Goal: Contribute content

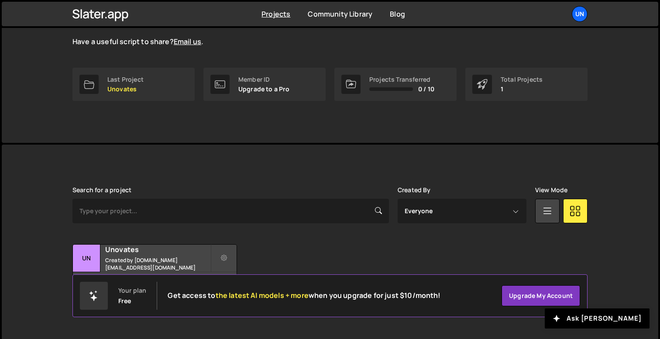
scroll to position [110, 0]
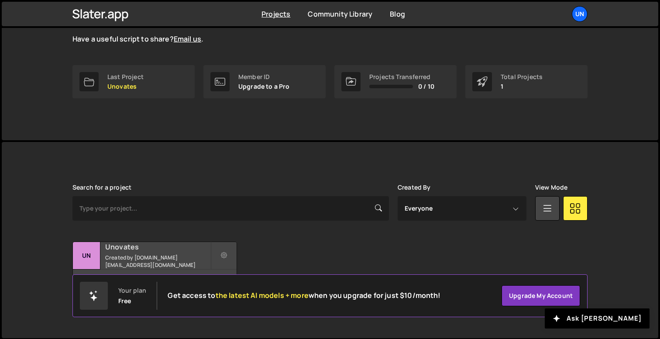
click at [172, 270] on div "9 pages, last updated by [DATE]" at bounding box center [155, 282] width 164 height 26
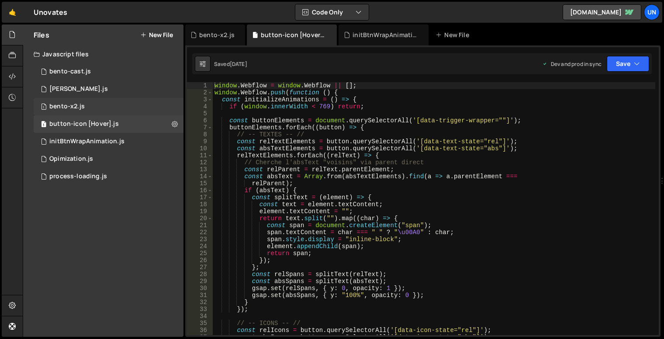
click at [85, 107] on div "1 bento-x2.js 0" at bounding box center [109, 106] width 150 height 17
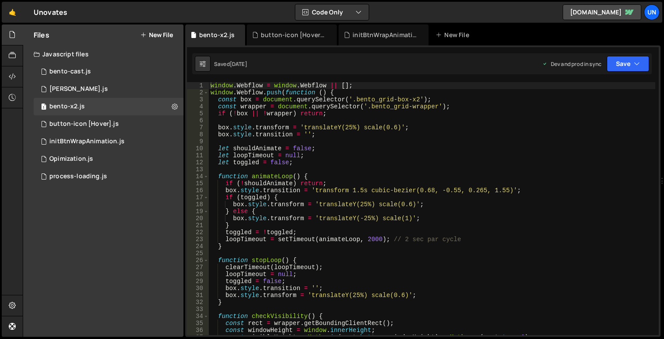
click at [384, 130] on div "window . Webflow = window . Webflow || [ ] ; window . Webflow . push ( function…" at bounding box center [432, 215] width 446 height 267
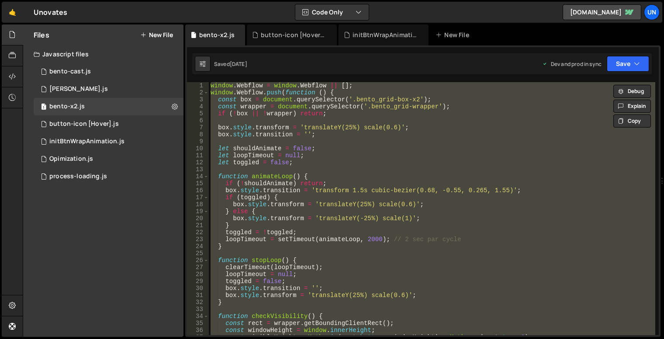
click at [363, 218] on div "window . Webflow = window . Webflow || [ ] ; window . Webflow . push ( function…" at bounding box center [432, 208] width 446 height 253
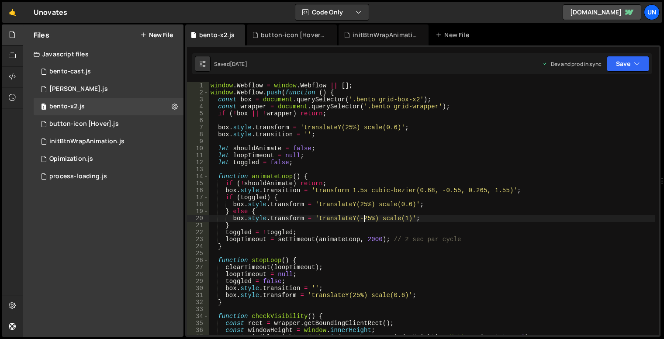
type textarea "});"
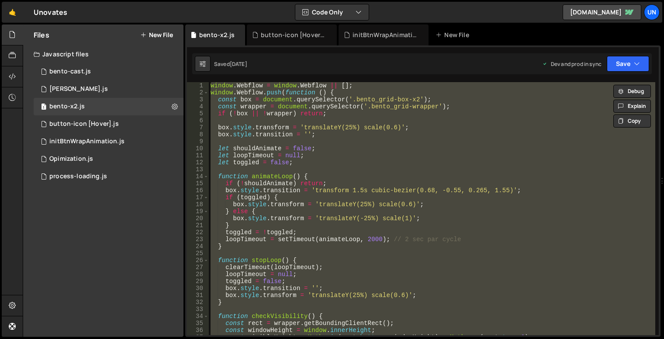
paste textarea
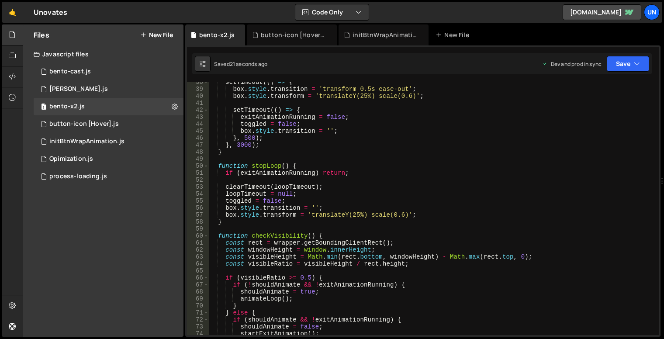
scroll to position [367, 0]
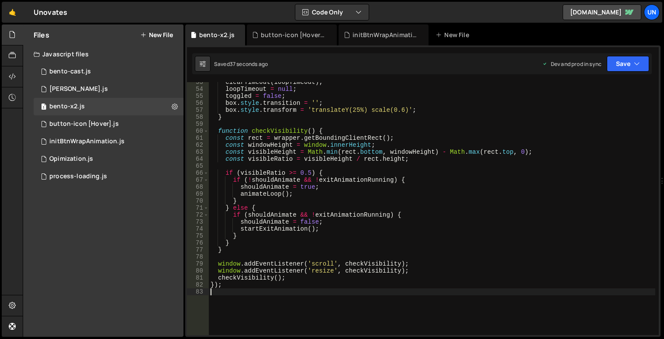
click at [396, 157] on div "clearTimeout ( loopTimeout ) ; loopTimeout = null ; toggled = false ; box . sty…" at bounding box center [432, 212] width 446 height 267
type textarea "});"
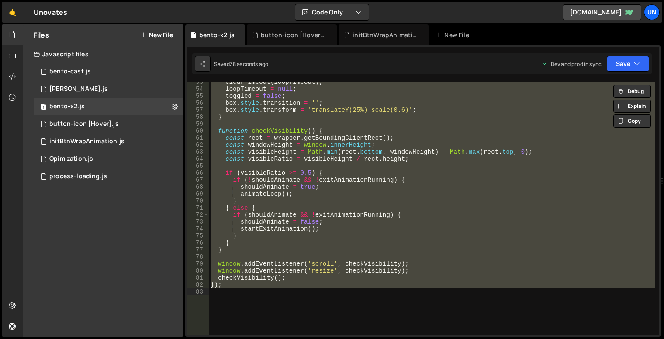
paste textarea
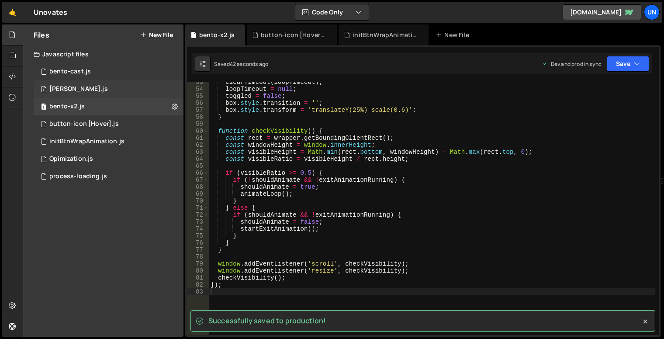
click at [113, 89] on div "1 bento-seo.js 0" at bounding box center [109, 88] width 150 height 17
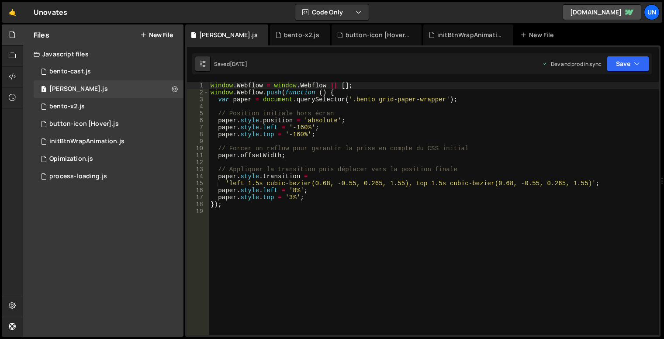
click at [360, 155] on div "window . Webflow = window . Webflow || [ ] ; window . Webflow . push ( function…" at bounding box center [434, 215] width 450 height 267
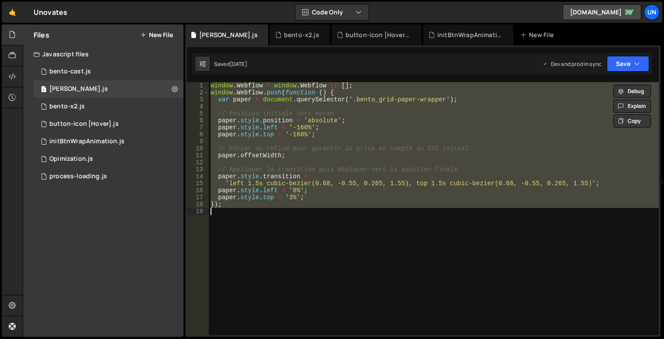
type textarea "// });"
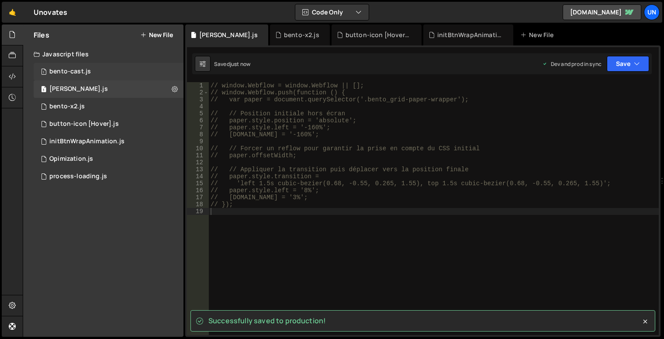
click at [92, 65] on div "1 bento-cast.js 0" at bounding box center [109, 71] width 150 height 17
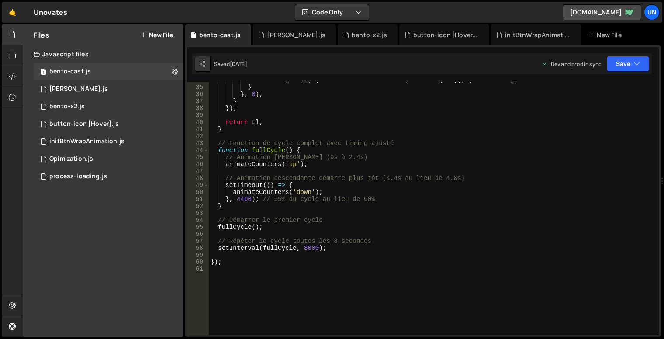
scroll to position [0, 0]
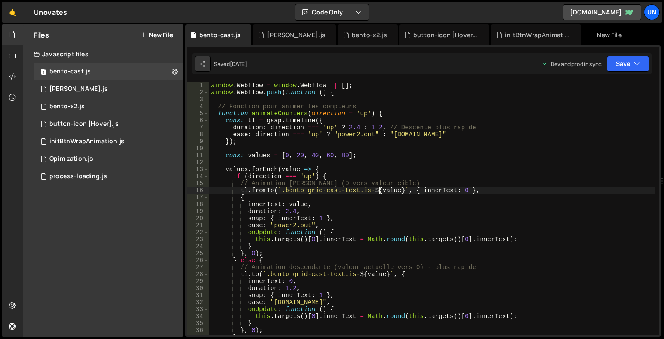
click at [380, 192] on div "window . Webflow = window . Webflow || [ ] ; window . Webflow . push ( function…" at bounding box center [432, 215] width 446 height 267
type textarea "});"
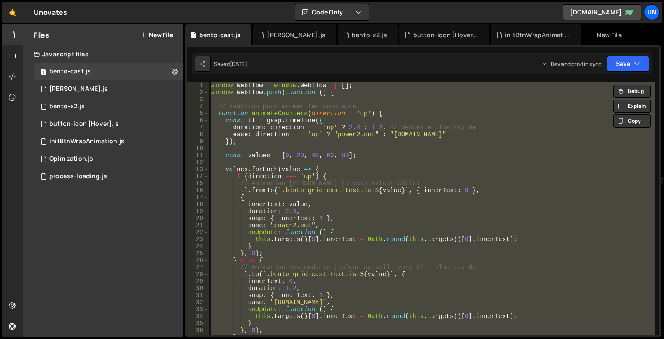
paste textarea
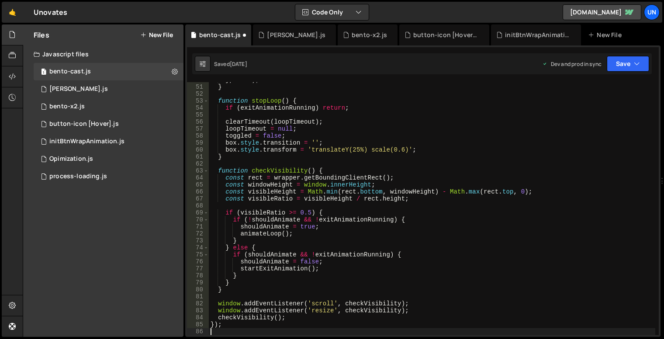
scroll to position [348, 0]
click at [332, 171] on div "} , 5000 ) ; } function stopLoop ( ) { if ( exitAnimationRunning ) return ; cle…" at bounding box center [432, 209] width 446 height 267
type textarea "});"
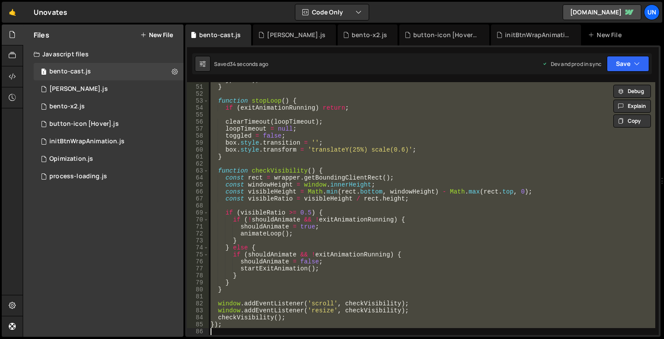
paste textarea
